Goal: Find specific page/section: Find specific page/section

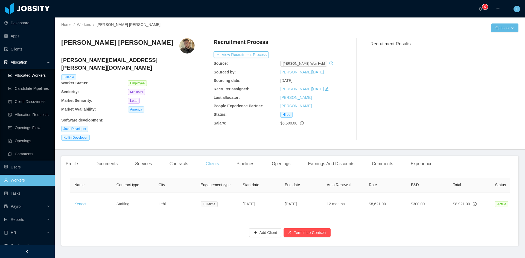
click at [25, 74] on link "Allocated Workers" at bounding box center [29, 75] width 42 height 11
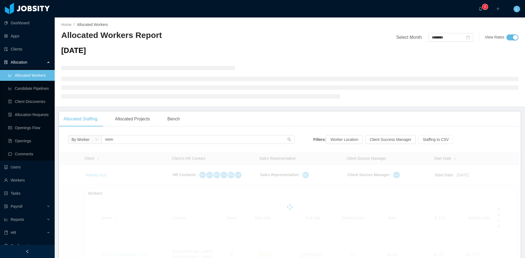
click at [39, 77] on link "Allocated Workers" at bounding box center [29, 75] width 42 height 11
